Goal: Task Accomplishment & Management: Manage account settings

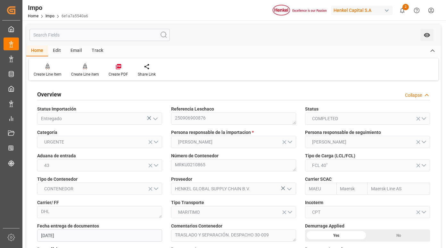
scroll to position [912, 0]
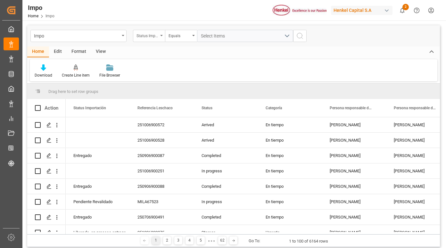
click at [159, 35] on div "Status Importación" at bounding box center [149, 36] width 32 height 12
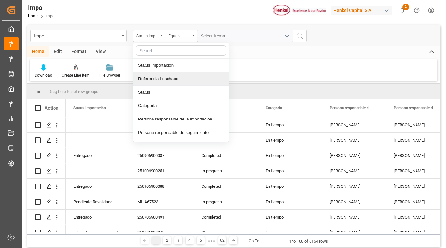
drag, startPoint x: 171, startPoint y: 80, endPoint x: 183, endPoint y: 75, distance: 12.6
click at [172, 79] on div "Referencia Leschaco" at bounding box center [180, 78] width 95 height 13
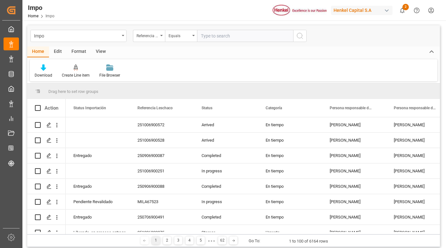
click at [228, 37] on input "text" at bounding box center [245, 36] width 96 height 12
type input "251015080067"
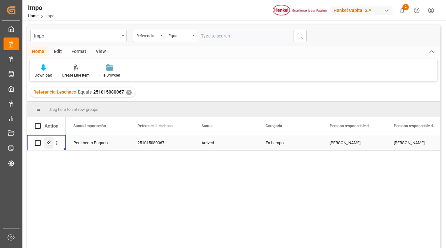
click at [47, 144] on icon "Press SPACE to select this row." at bounding box center [48, 142] width 5 height 5
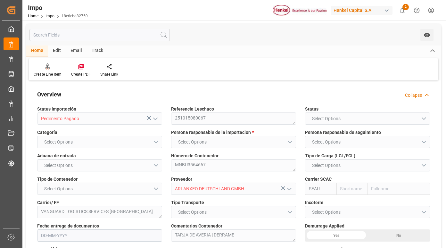
type input "Sealand"
type input "Sealand - A Maersk Company"
type input "0"
type input "1"
type input "10.08"
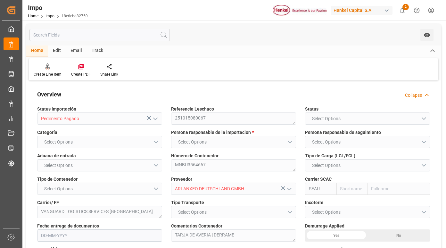
type input "6"
type input "10-09-2025"
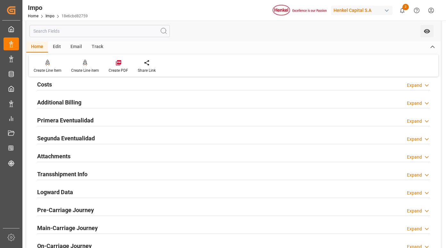
scroll to position [480, 0]
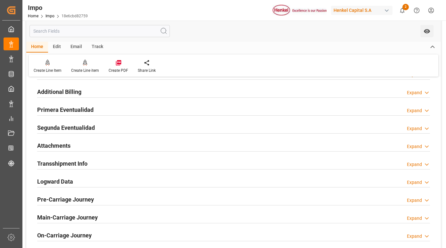
click at [82, 108] on h2 "Primera Eventualidad" at bounding box center [65, 109] width 56 height 9
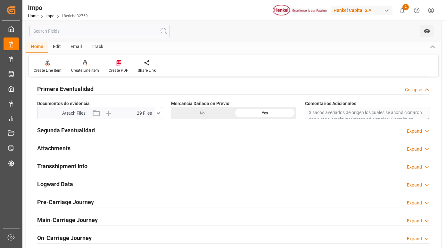
scroll to position [512, 0]
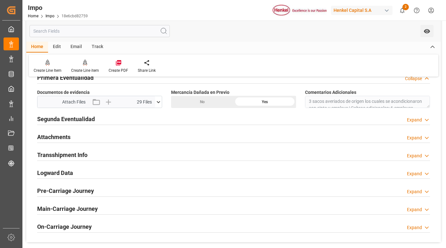
click at [159, 100] on icon at bounding box center [158, 102] width 7 height 7
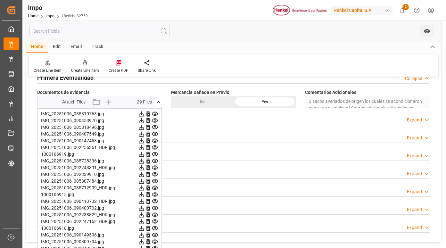
scroll to position [544, 0]
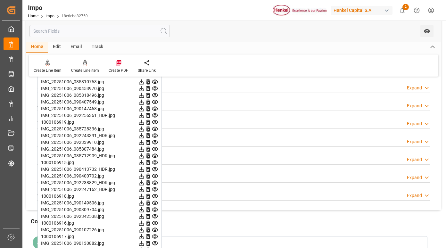
click at [155, 83] on icon at bounding box center [154, 81] width 7 height 7
click at [154, 87] on icon at bounding box center [154, 88] width 7 height 7
click at [155, 83] on icon at bounding box center [154, 81] width 7 height 7
click at [155, 95] on icon at bounding box center [154, 95] width 7 height 7
click at [154, 101] on icon at bounding box center [154, 102] width 7 height 7
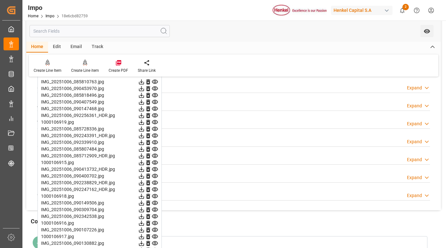
click at [156, 102] on icon at bounding box center [155, 102] width 6 height 4
click at [155, 110] on icon at bounding box center [154, 108] width 7 height 7
click at [154, 116] on icon at bounding box center [155, 115] width 6 height 4
click at [155, 122] on icon at bounding box center [154, 122] width 7 height 7
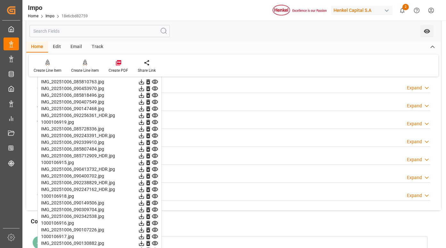
click at [156, 129] on icon at bounding box center [154, 129] width 7 height 7
click at [157, 136] on icon at bounding box center [155, 136] width 6 height 4
click at [155, 142] on icon at bounding box center [154, 142] width 7 height 7
click at [154, 147] on icon at bounding box center [154, 149] width 7 height 7
click at [154, 155] on icon at bounding box center [154, 155] width 7 height 7
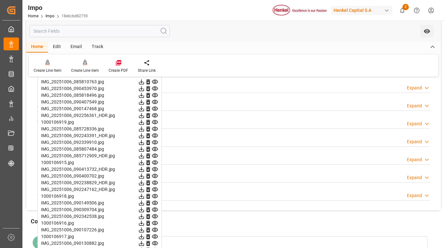
click at [154, 161] on icon at bounding box center [154, 162] width 7 height 7
click at [154, 169] on icon at bounding box center [155, 169] width 6 height 4
click at [155, 149] on icon at bounding box center [154, 149] width 7 height 7
click at [154, 155] on icon at bounding box center [155, 156] width 6 height 4
click at [155, 163] on icon at bounding box center [154, 162] width 7 height 7
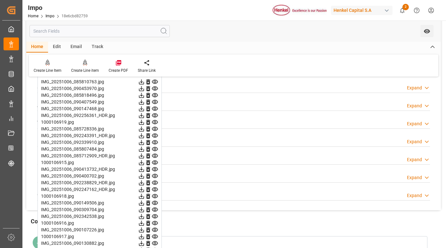
click at [155, 163] on icon at bounding box center [154, 162] width 7 height 7
click at [154, 163] on icon at bounding box center [155, 162] width 6 height 4
click at [154, 168] on icon at bounding box center [155, 169] width 6 height 4
click at [156, 175] on icon at bounding box center [154, 176] width 7 height 7
click at [154, 182] on icon at bounding box center [155, 183] width 6 height 4
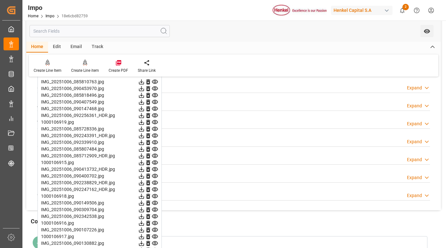
click at [154, 189] on icon at bounding box center [155, 189] width 6 height 4
click at [154, 196] on icon at bounding box center [155, 196] width 6 height 4
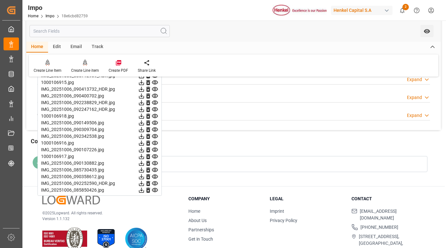
scroll to position [635, 0]
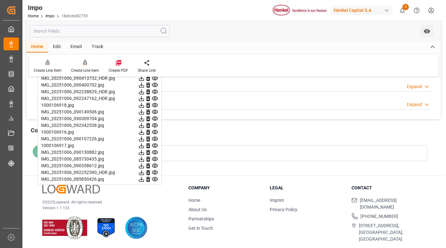
click at [155, 111] on icon at bounding box center [155, 112] width 6 height 4
click at [154, 120] on icon at bounding box center [155, 119] width 6 height 4
click at [155, 126] on icon at bounding box center [154, 125] width 7 height 7
click at [155, 131] on icon at bounding box center [155, 132] width 6 height 4
click at [154, 138] on icon at bounding box center [155, 139] width 6 height 4
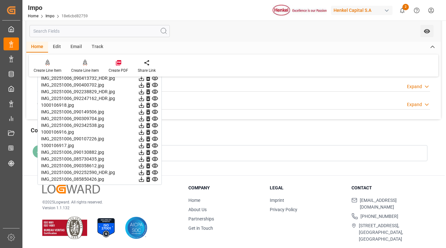
click at [155, 146] on icon at bounding box center [154, 145] width 7 height 7
click at [156, 152] on icon at bounding box center [155, 152] width 6 height 4
click at [155, 157] on icon at bounding box center [155, 159] width 6 height 4
click at [154, 163] on icon at bounding box center [154, 165] width 7 height 7
click at [155, 171] on icon at bounding box center [155, 172] width 6 height 4
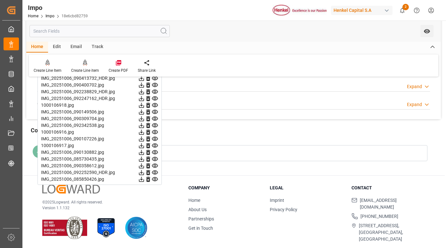
click at [155, 178] on icon at bounding box center [155, 179] width 6 height 4
